Goal: Communication & Community: Answer question/provide support

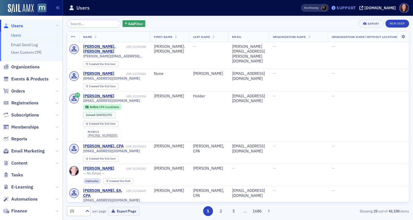
click at [355, 7] on div "Support" at bounding box center [346, 7] width 19 height 5
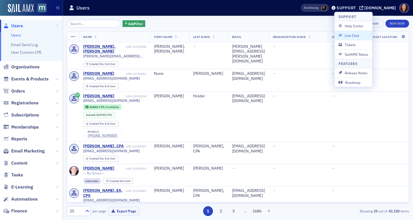
click at [350, 37] on span "Live Chat" at bounding box center [354, 35] width 30 height 5
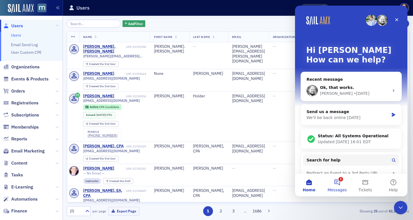
click at [339, 182] on button "1 Messages" at bounding box center [337, 185] width 28 height 22
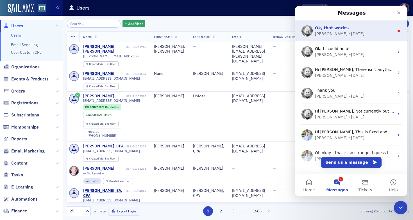
click at [350, 36] on div "[PERSON_NAME] • [DATE]" at bounding box center [354, 34] width 79 height 6
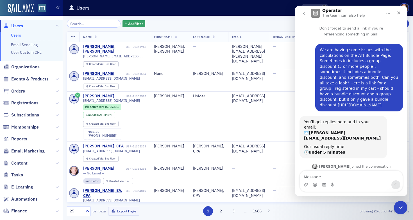
scroll to position [23, 0]
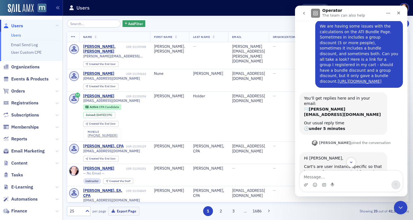
click at [306, 13] on icon "go back" at bounding box center [304, 13] width 4 height 4
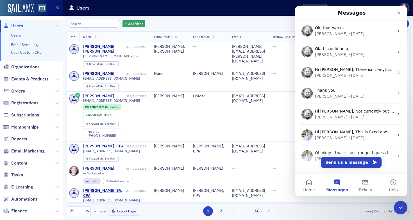
scroll to position [0, 0]
click at [399, 13] on icon "Close" at bounding box center [398, 13] width 3 height 3
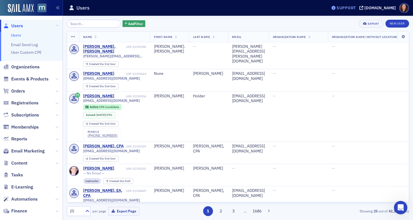
click at [351, 8] on div "Support" at bounding box center [346, 7] width 19 height 5
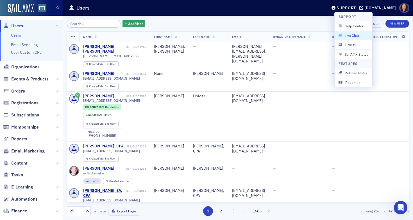
click at [349, 33] on span "Live Chat" at bounding box center [354, 35] width 30 height 5
